Goal: Transaction & Acquisition: Purchase product/service

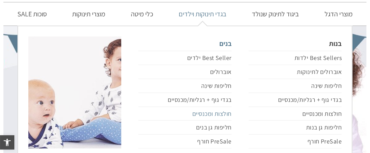
click at [216, 115] on link "חולצות ומכנסיים" at bounding box center [184, 114] width 93 height 14
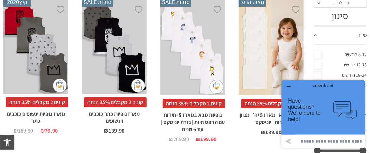
scroll to position [147, 0]
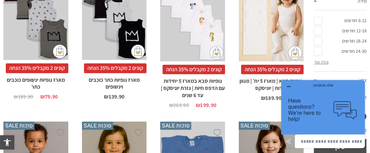
click at [354, 31] on link "12-18 חודשים" at bounding box center [340, 31] width 53 height 10
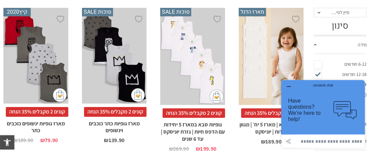
scroll to position [79, 0]
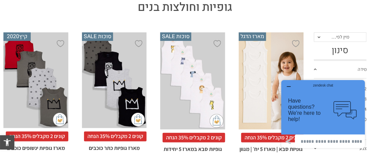
click at [319, 38] on span at bounding box center [318, 38] width 3 height 2
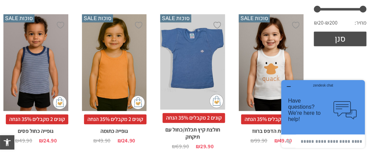
scroll to position [250, 0]
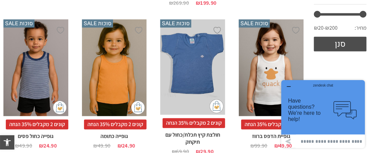
click at [287, 85] on icon "button" at bounding box center [287, 86] width 5 height 5
click at [287, 85] on body "zendesk chat Have questions? We're here to help! .cls-1,.cls-2{fill:#cccccb;}.c…" at bounding box center [322, 113] width 89 height 73
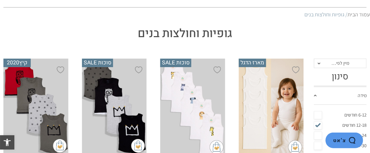
scroll to position [0, 0]
